Goal: Use online tool/utility: Utilize a website feature to perform a specific function

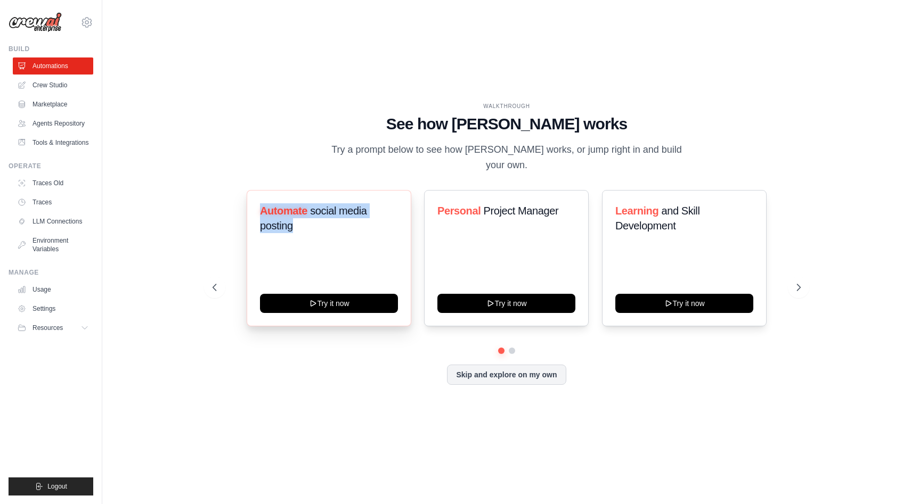
drag, startPoint x: 304, startPoint y: 216, endPoint x: 255, endPoint y: 201, distance: 51.4
click at [255, 200] on div "Automate social media posting Try it now" at bounding box center [329, 258] width 165 height 136
copy h3 "Automate social media posting"
click at [518, 403] on div "WALKTHROUGH See how [PERSON_NAME] works Try a prompt below to see how [PERSON_N…" at bounding box center [506, 252] width 775 height 483
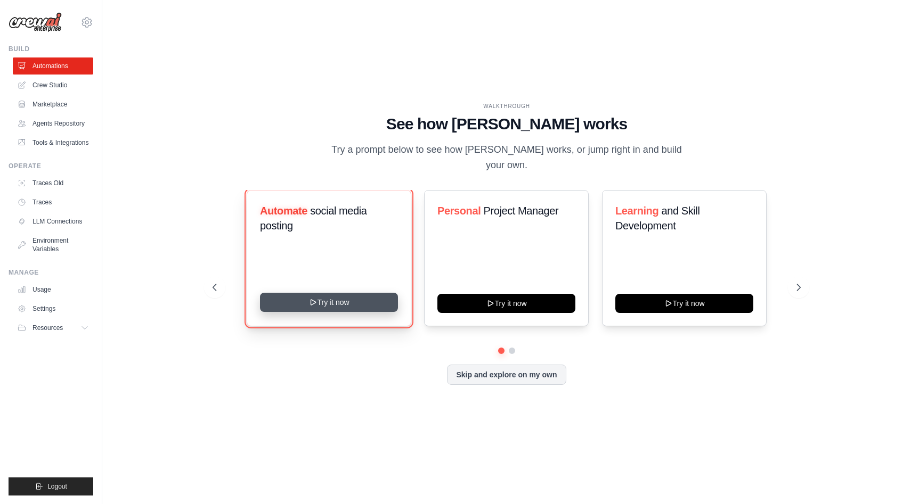
click at [347, 293] on button "Try it now" at bounding box center [329, 302] width 138 height 19
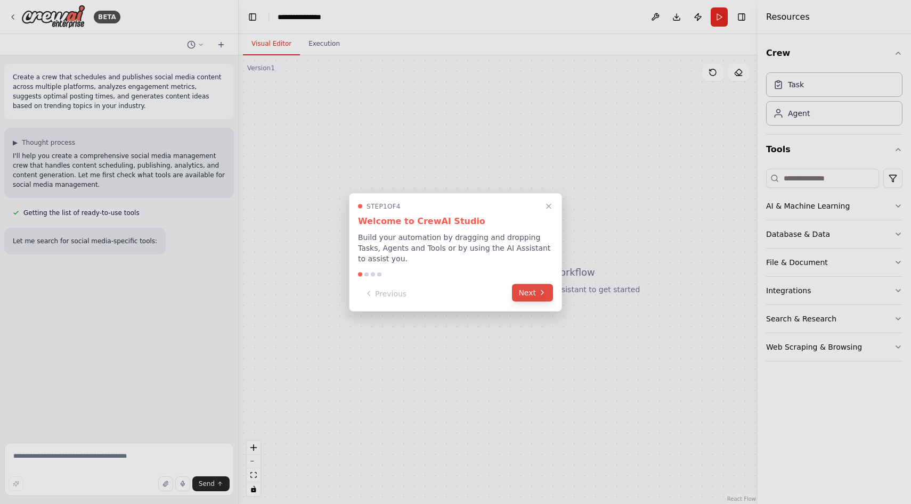
click at [536, 297] on button "Next" at bounding box center [532, 293] width 41 height 18
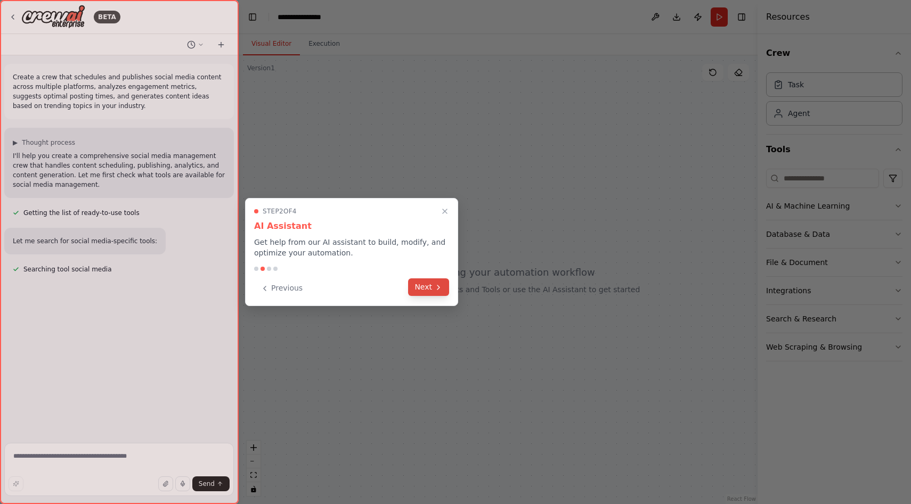
click at [425, 290] on button "Next" at bounding box center [428, 288] width 41 height 18
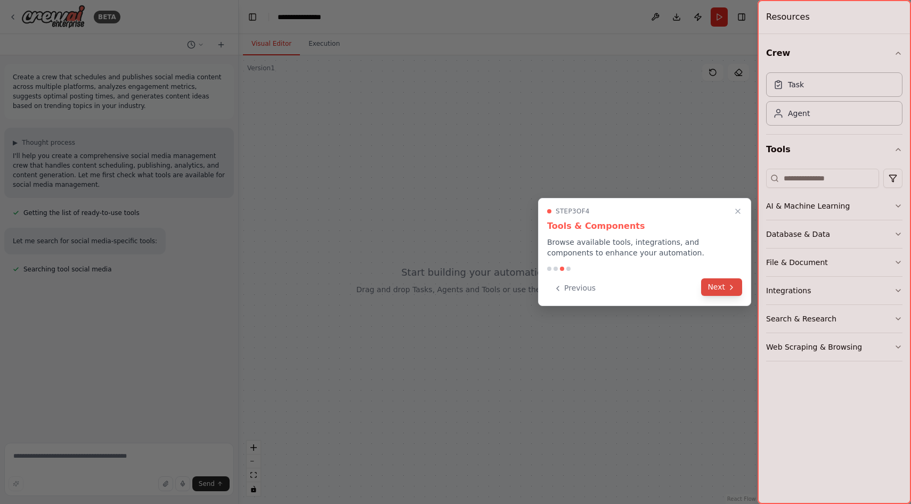
click at [724, 289] on button "Next" at bounding box center [721, 288] width 41 height 18
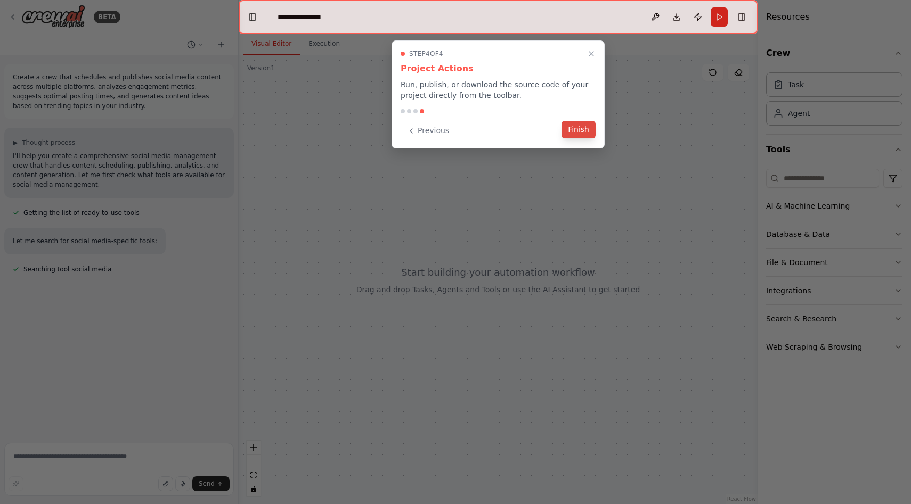
click at [575, 128] on button "Finish" at bounding box center [578, 130] width 34 height 18
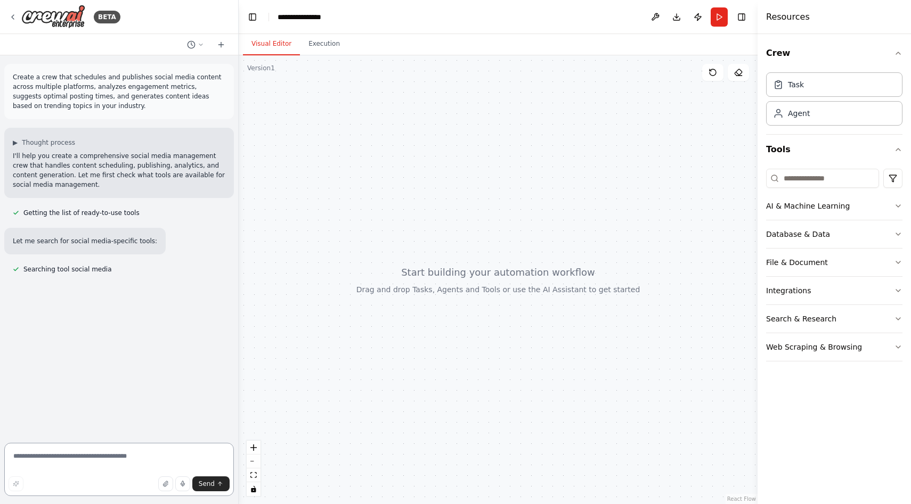
click at [70, 469] on textarea at bounding box center [119, 469] width 230 height 53
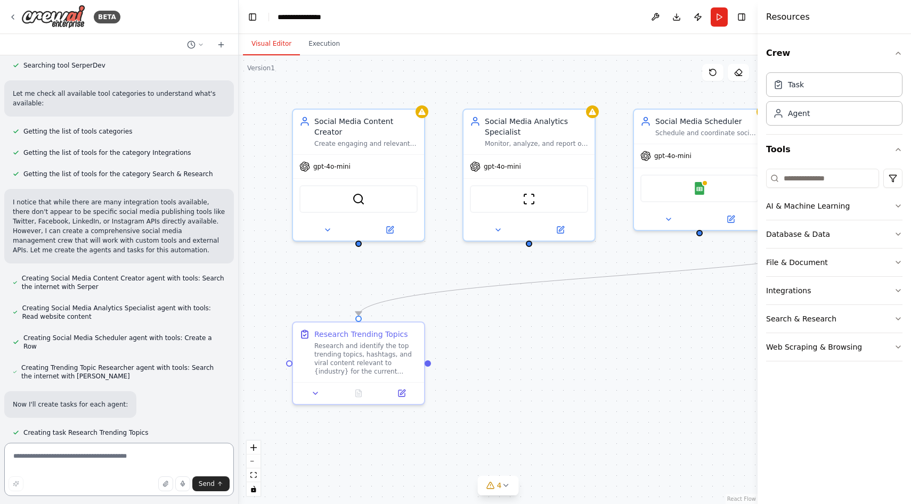
scroll to position [311, 0]
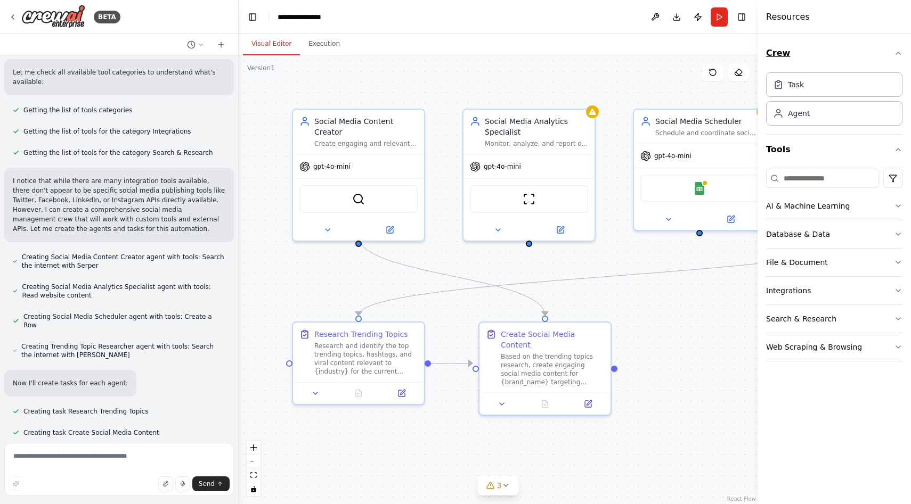
click at [898, 52] on icon "button" at bounding box center [898, 53] width 4 height 2
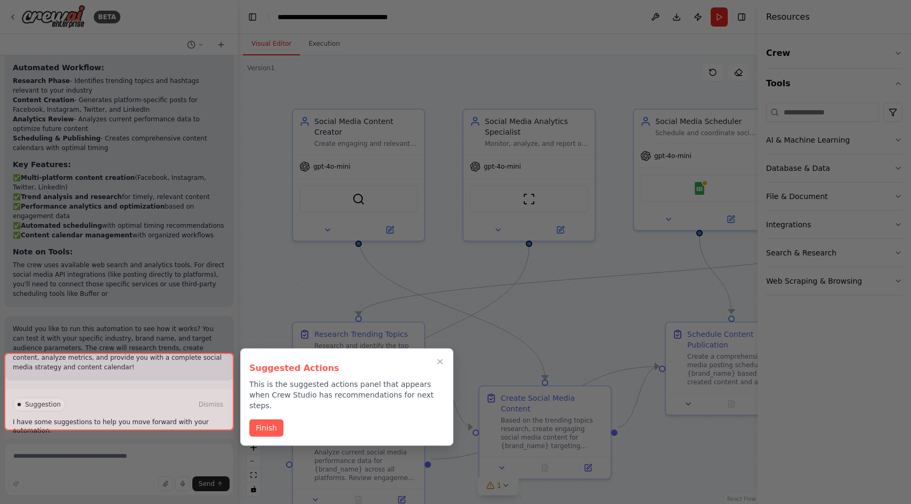
scroll to position [1017, 0]
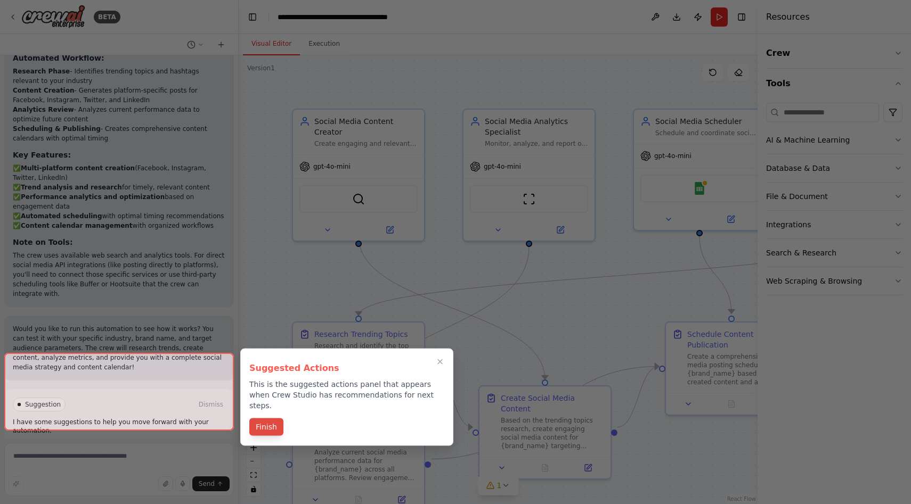
click at [270, 419] on button "Finish" at bounding box center [266, 428] width 34 height 18
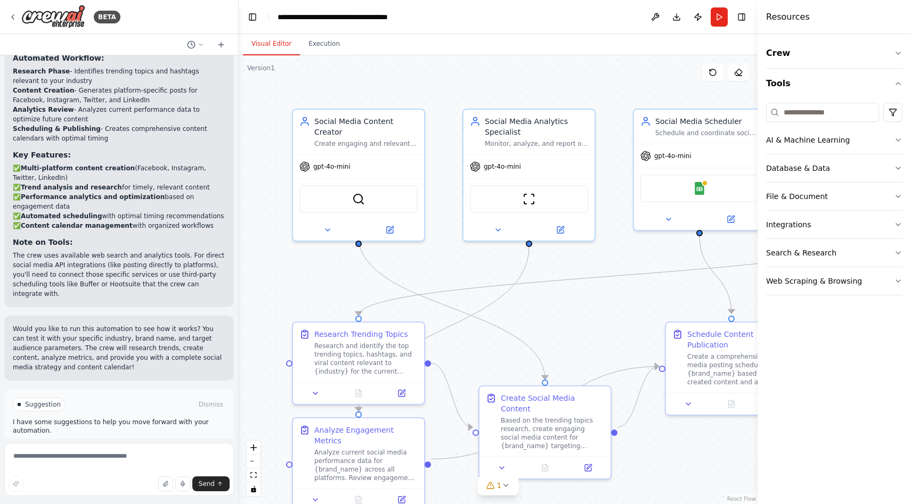
click at [180, 442] on button "Run Automation" at bounding box center [119, 450] width 213 height 17
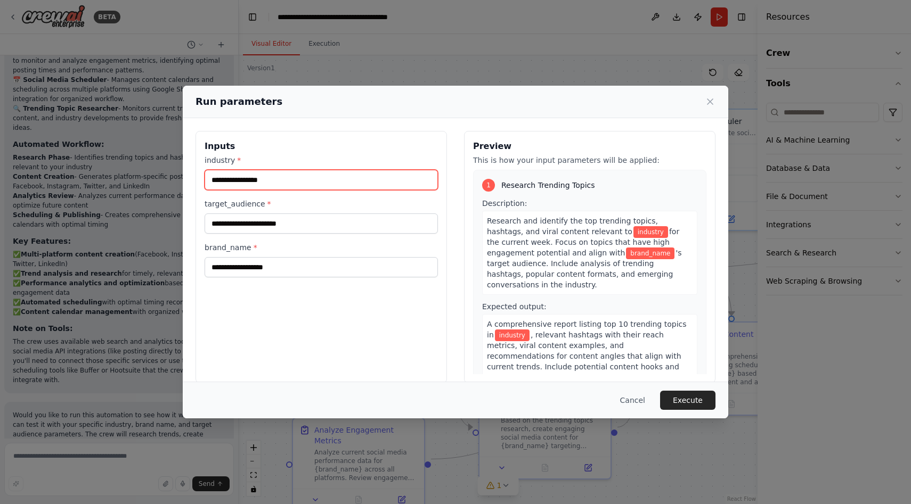
click at [368, 181] on input "industry *" at bounding box center [321, 180] width 233 height 20
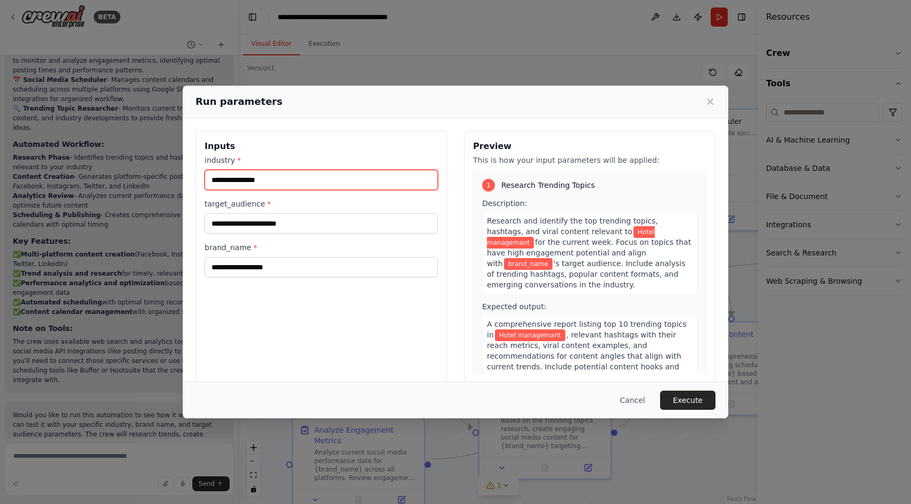
type input "**********"
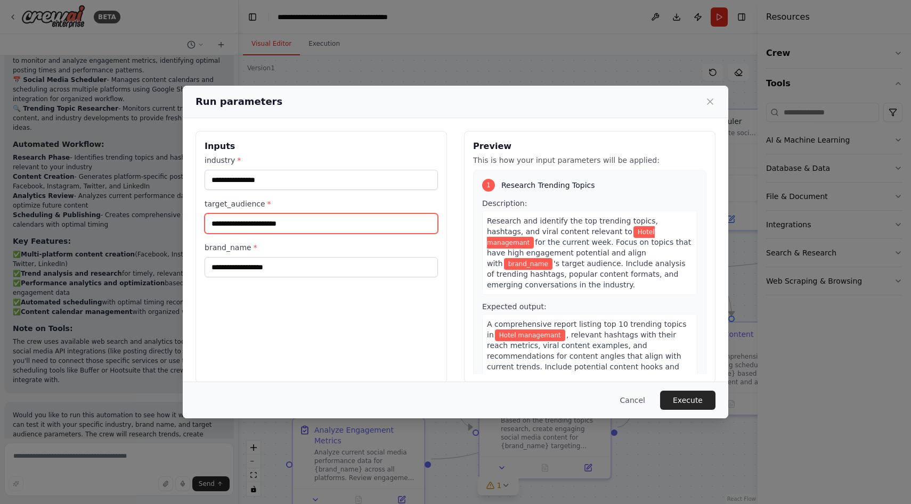
click at [357, 227] on input "target_audience *" at bounding box center [321, 224] width 233 height 20
type input "****"
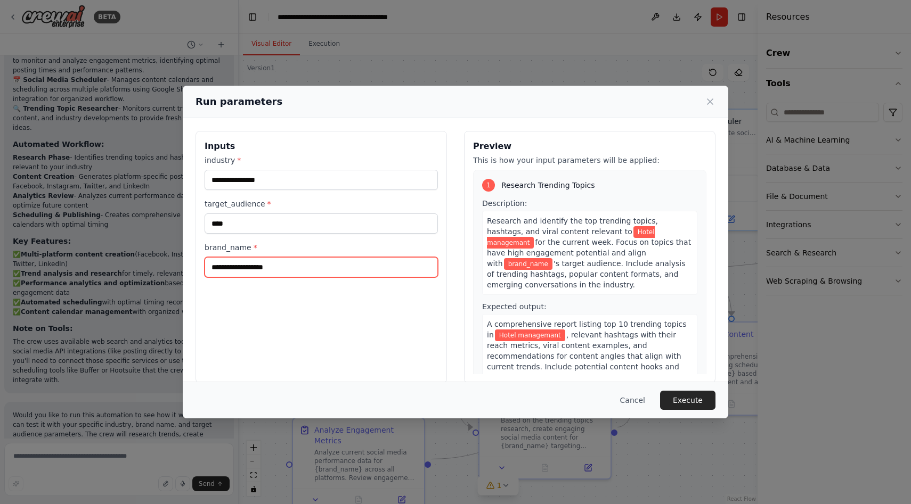
click at [329, 268] on input "brand_name *" at bounding box center [321, 267] width 233 height 20
type input "**********"
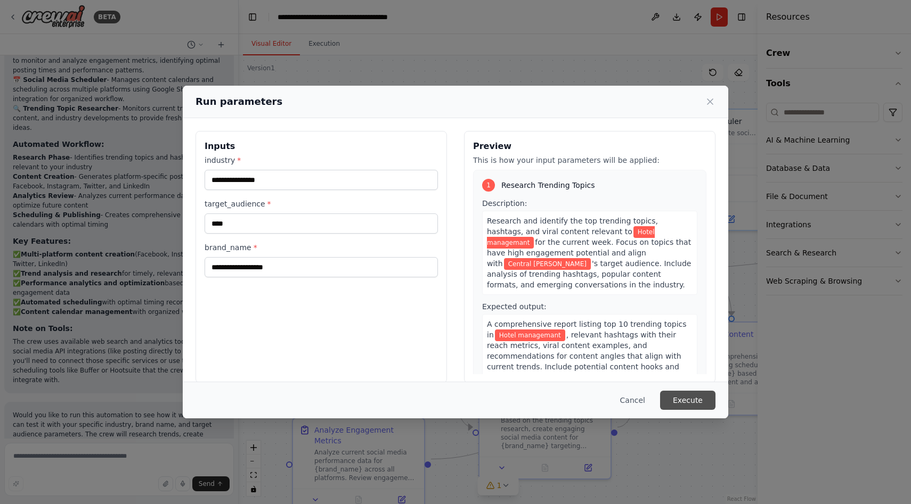
click at [688, 405] on button "Execute" at bounding box center [687, 400] width 55 height 19
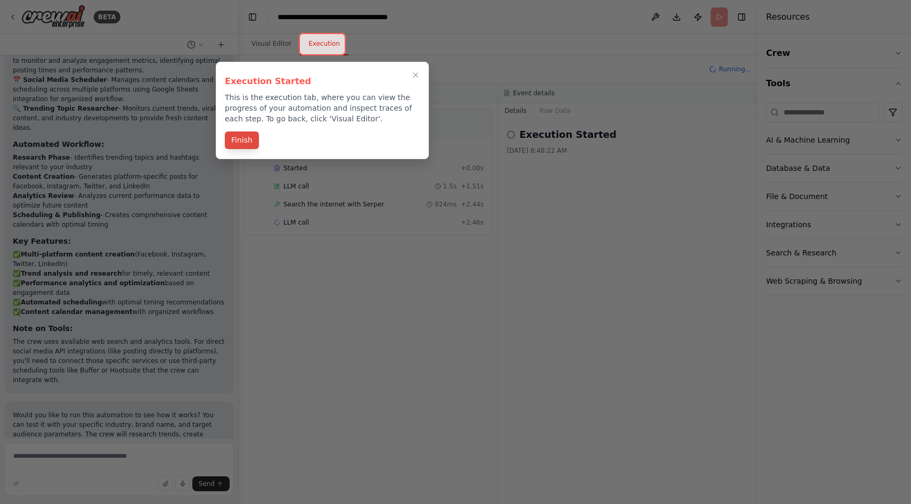
click at [243, 143] on button "Finish" at bounding box center [242, 141] width 34 height 18
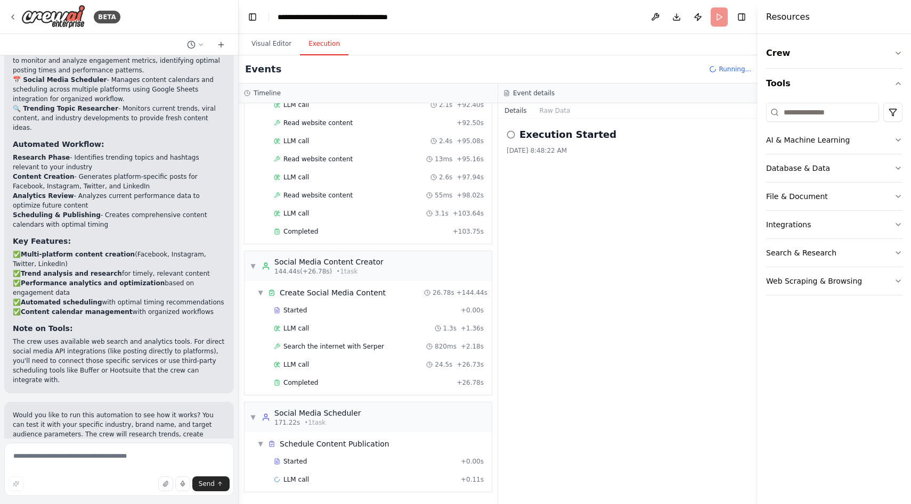
scroll to position [1048, 0]
click at [743, 15] on button "Toggle Right Sidebar" at bounding box center [741, 17] width 15 height 15
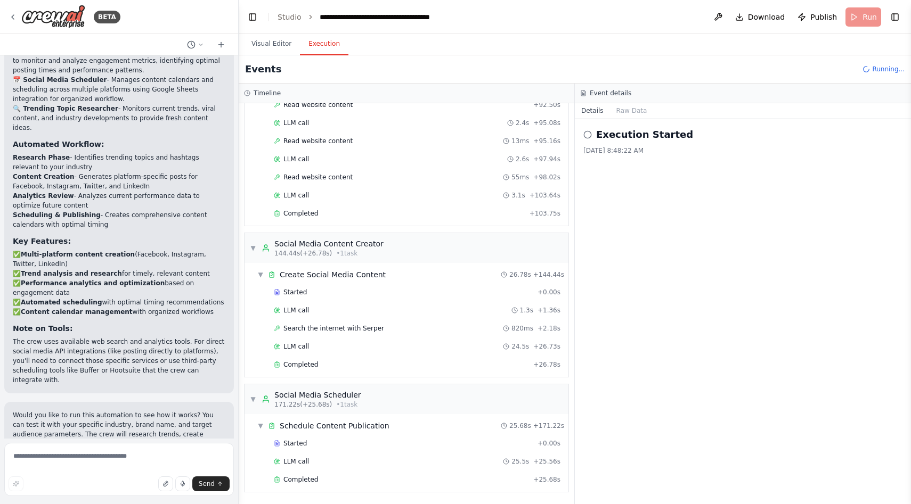
scroll to position [1017, 0]
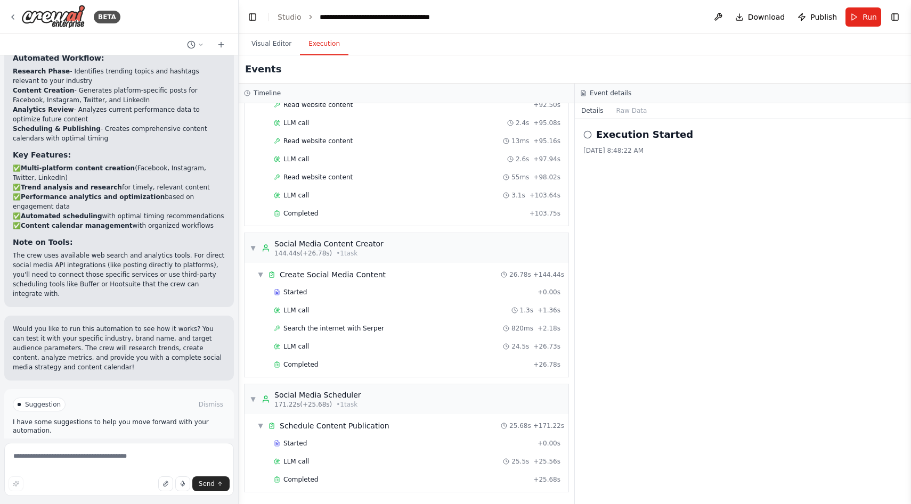
click at [124, 442] on button "Improve automation" at bounding box center [119, 450] width 213 height 17
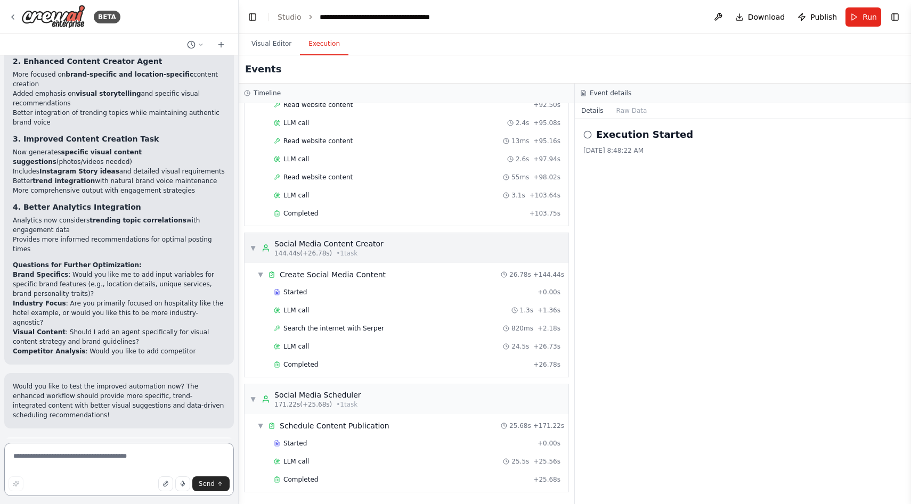
scroll to position [2057, 0]
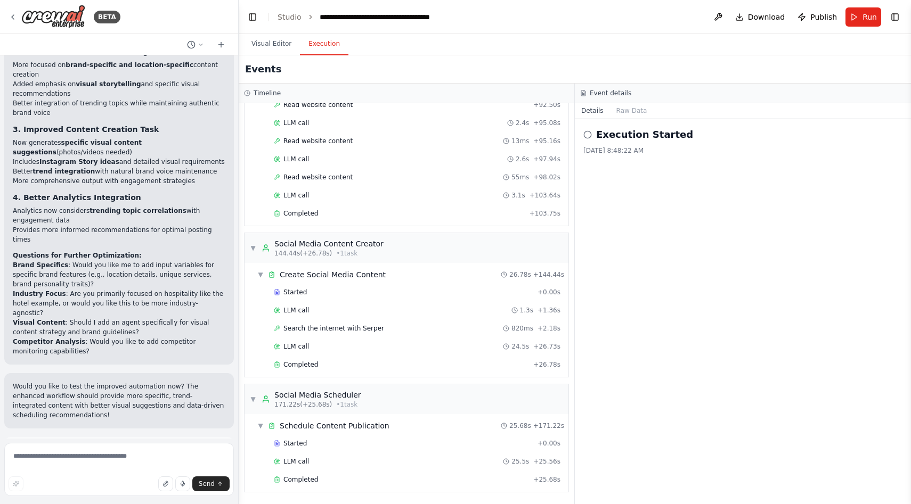
click at [129, 494] on span "Run Automation" at bounding box center [124, 498] width 52 height 9
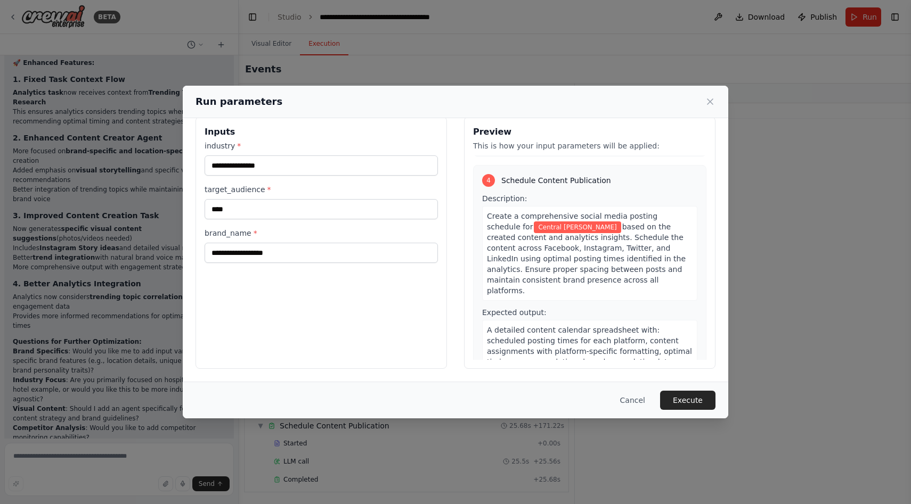
scroll to position [782, 0]
click at [679, 399] on button "Execute" at bounding box center [687, 400] width 55 height 19
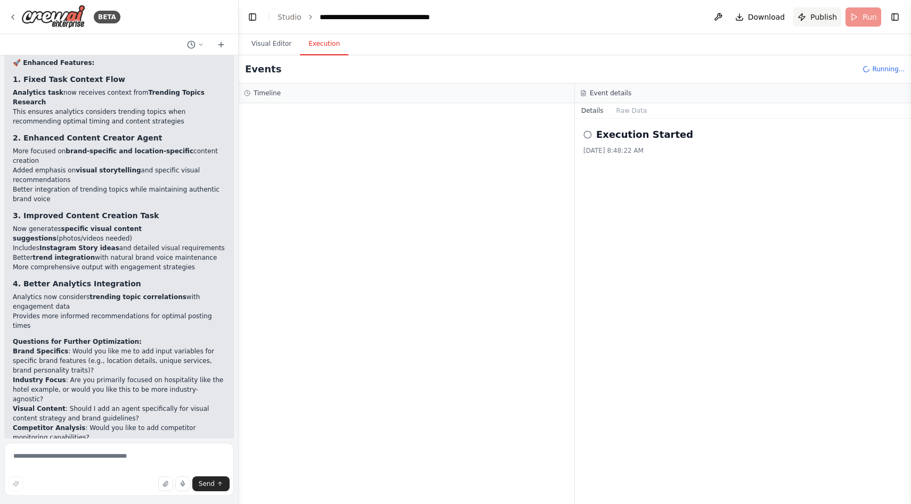
click at [826, 15] on span "Publish" at bounding box center [823, 17] width 27 height 11
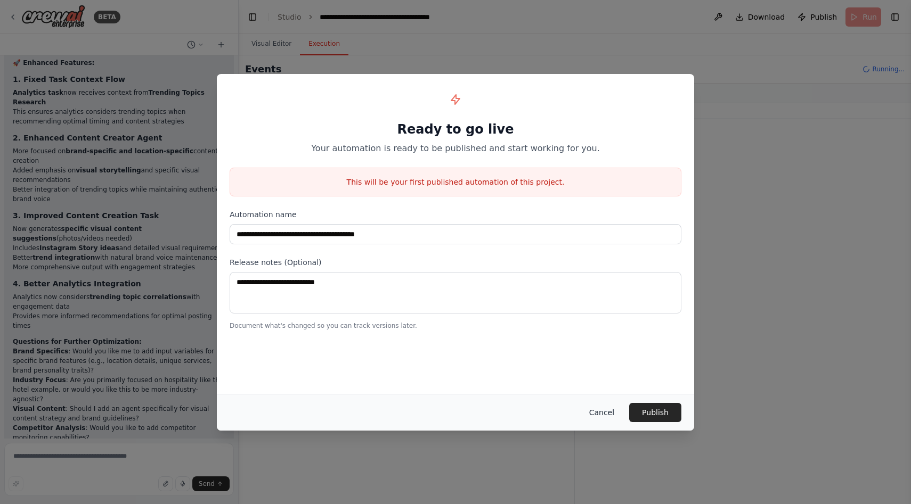
click at [604, 411] on button "Cancel" at bounding box center [602, 412] width 42 height 19
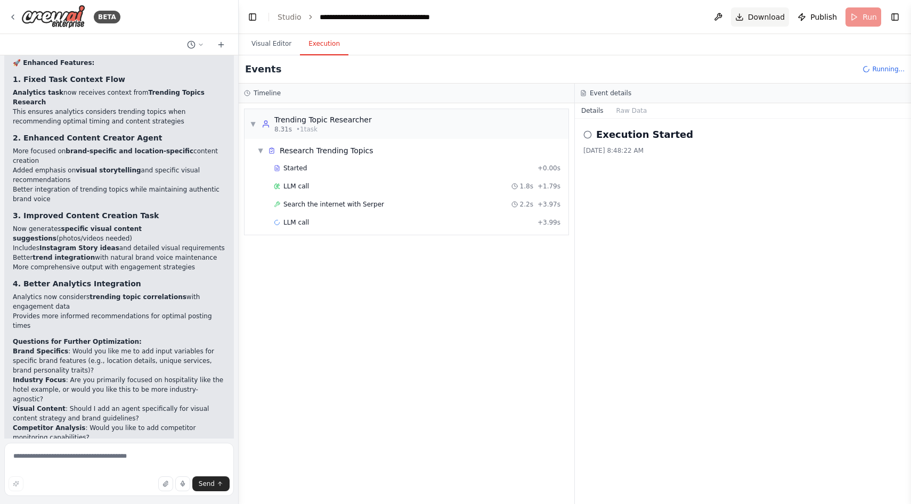
click at [764, 15] on span "Download" at bounding box center [766, 17] width 37 height 11
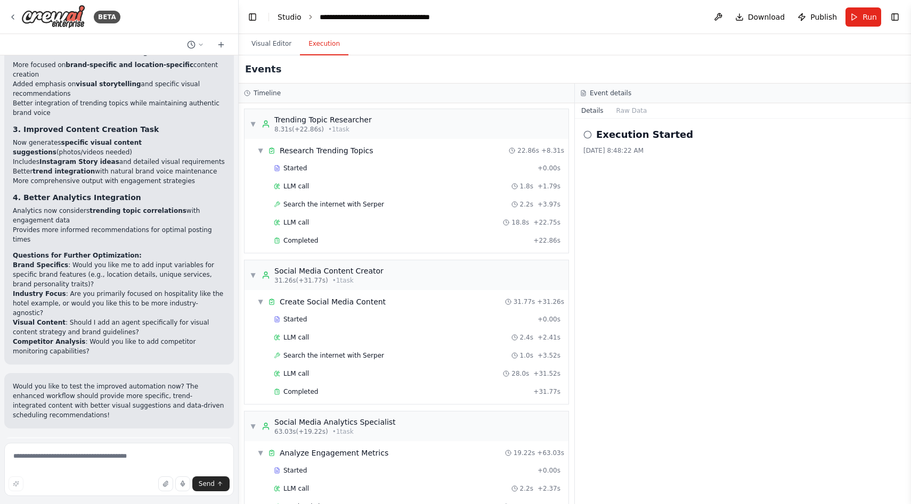
click at [289, 17] on link "Studio" at bounding box center [290, 17] width 24 height 9
